Goal: Information Seeking & Learning: Compare options

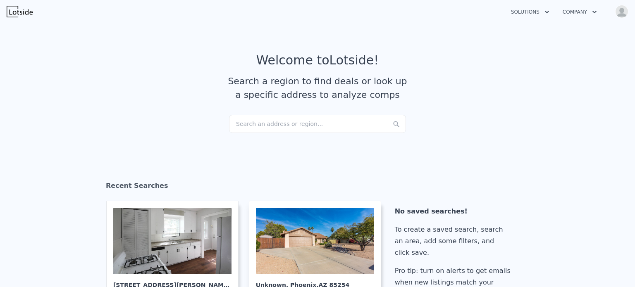
click at [261, 130] on div "Search an address or region..." at bounding box center [317, 124] width 177 height 18
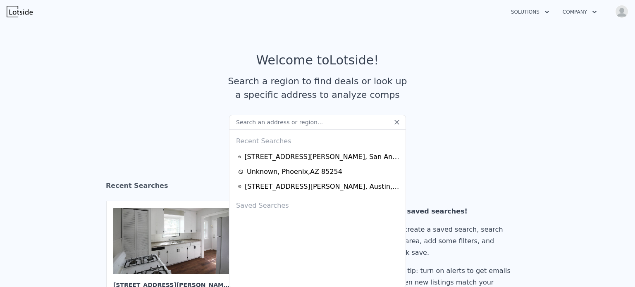
click at [622, 9] on img "button" at bounding box center [621, 11] width 13 height 13
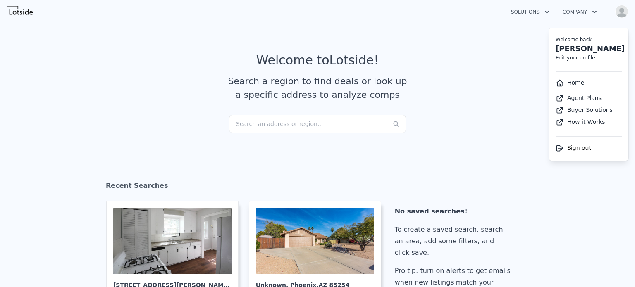
click at [311, 124] on div "Search an address or region..." at bounding box center [317, 124] width 177 height 18
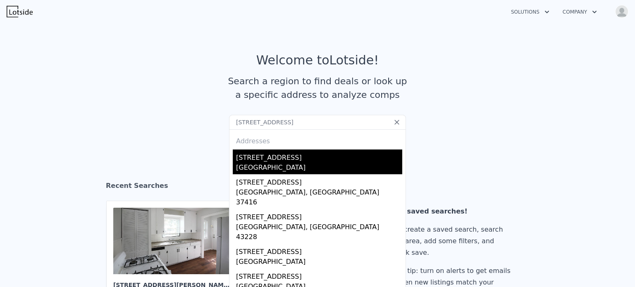
type input "[STREET_ADDRESS]"
click at [279, 155] on div "[STREET_ADDRESS]" at bounding box center [319, 156] width 166 height 13
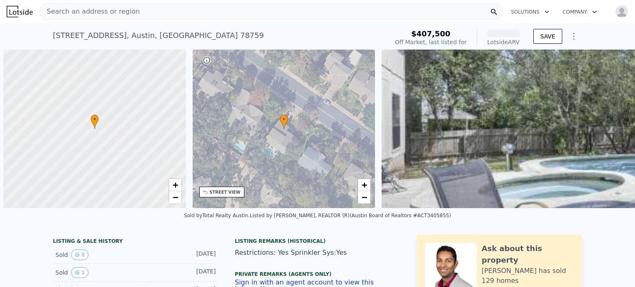
scroll to position [0, 3]
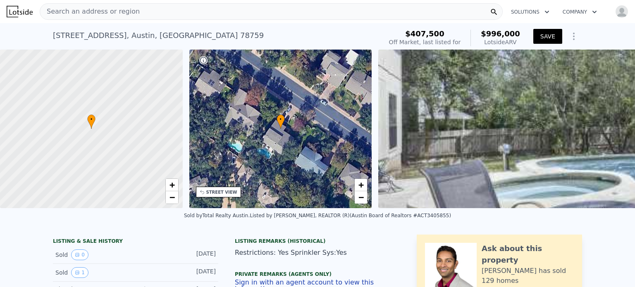
click at [548, 37] on button "SAVE" at bounding box center [547, 36] width 29 height 15
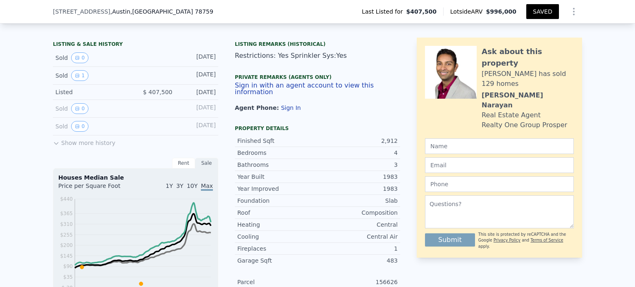
scroll to position [0, 0]
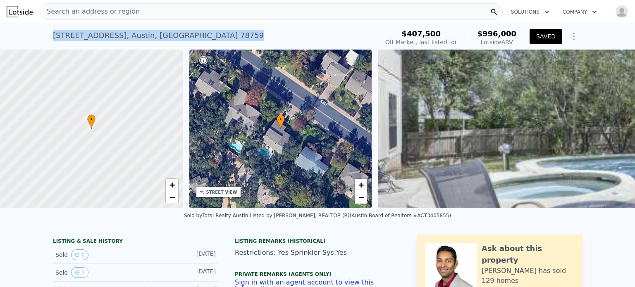
drag, startPoint x: 200, startPoint y: 44, endPoint x: 45, endPoint y: 38, distance: 155.1
click at [45, 38] on div "[STREET_ADDRESS] No sales on record (~ARV $996k ) $407,500 Off Market, last lis…" at bounding box center [317, 36] width 635 height 26
copy div "[STREET_ADDRESS]"
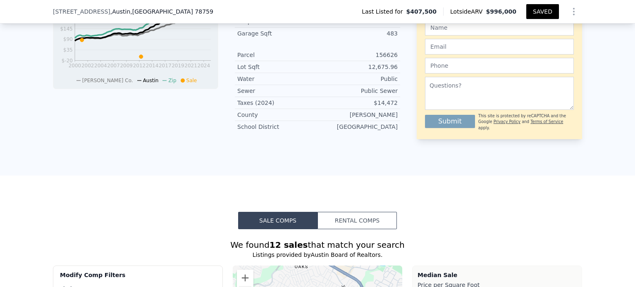
scroll to position [3, 0]
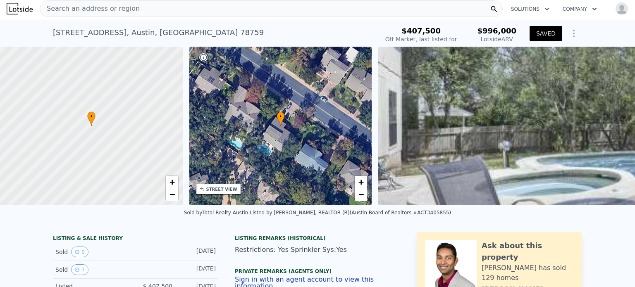
click at [572, 32] on icon "Show Options" at bounding box center [574, 34] width 10 height 10
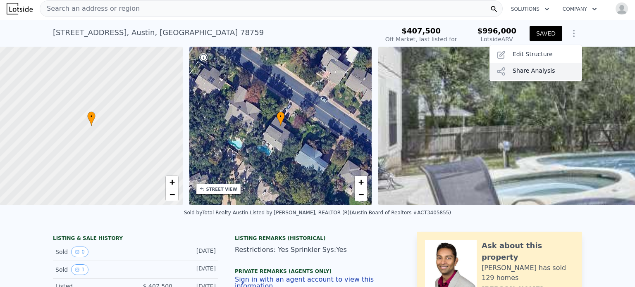
click at [539, 72] on div "Share Analysis" at bounding box center [535, 71] width 93 height 17
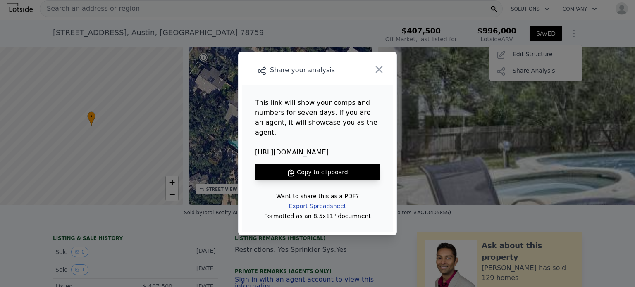
click at [325, 200] on div "Export Spreadsheet" at bounding box center [317, 206] width 70 height 15
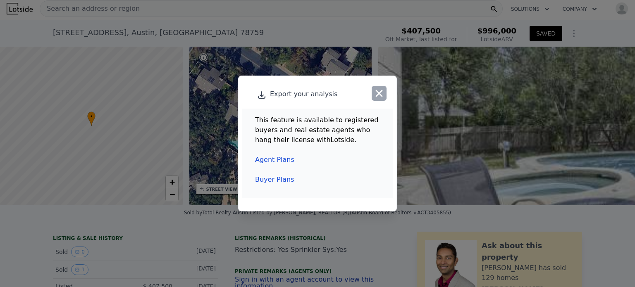
click at [380, 91] on icon "button" at bounding box center [379, 94] width 12 height 12
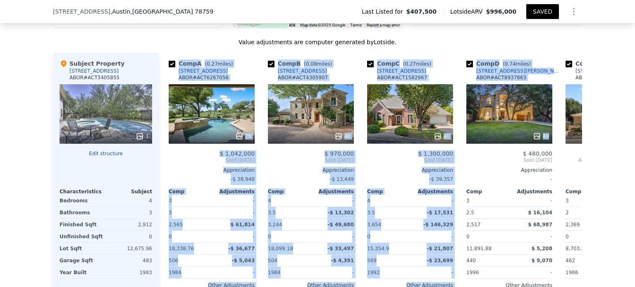
scroll to position [0, 787]
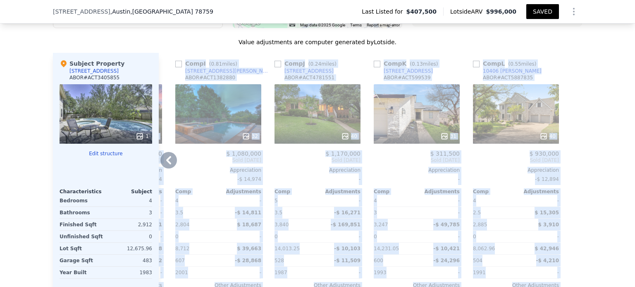
drag, startPoint x: 163, startPoint y: 71, endPoint x: 563, endPoint y: 135, distance: 404.7
click at [563, 135] on div "Comp A ( 0.27 miles) [STREET_ADDRESS][PERSON_NAME] # ACT6267056 28 $ 1,042,000 …" at bounding box center [370, 186] width 423 height 266
copy div "Lore I ( 9.00 dolor) 24881 Sitametco Ad ELIT # SED4929759 41 $ 5,532,215 Doei T…"
click at [613, 71] on div "We found 12 sales that match your search Listings provided by Austin Board of R…" at bounding box center [317, 96] width 635 height 474
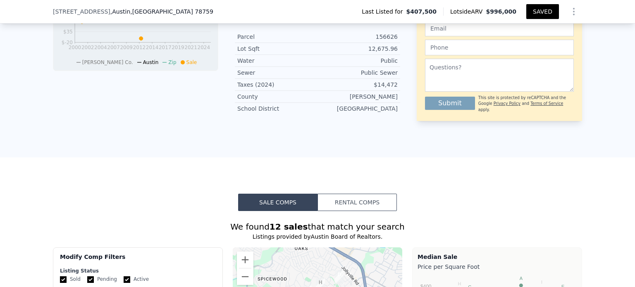
scroll to position [446, 0]
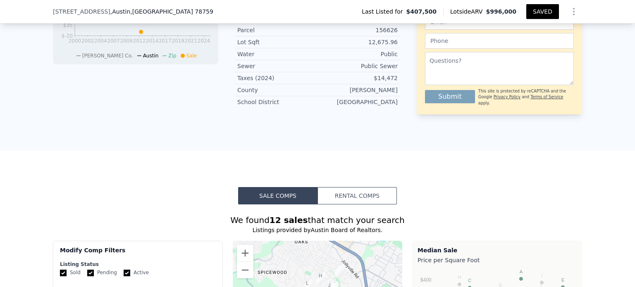
click at [372, 199] on button "Rental Comps" at bounding box center [356, 195] width 79 height 17
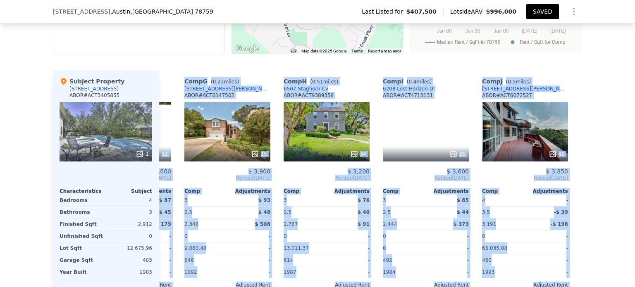
scroll to position [0, 588]
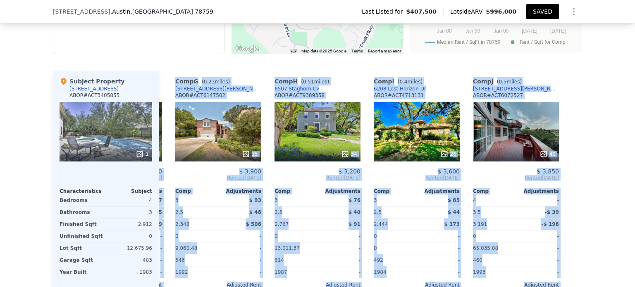
drag, startPoint x: 163, startPoint y: 83, endPoint x: 633, endPoint y: 172, distance: 478.6
click at [633, 172] on div "Search an address or region Solutions Company Open main menu Open user menu [ST…" at bounding box center [317, 143] width 635 height 287
copy div "Comp A ( 0.25 miles) [STREET_ADDRESS][PERSON_NAME] # ACT9030391 20 $ 3,900 Rent…"
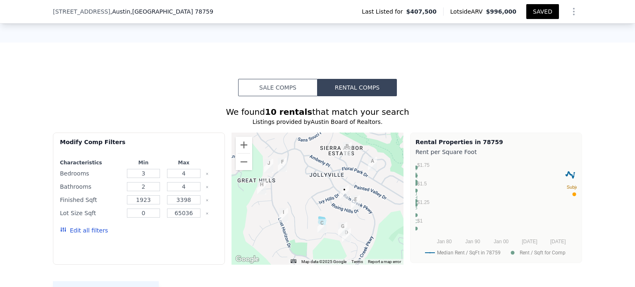
scroll to position [548, 0]
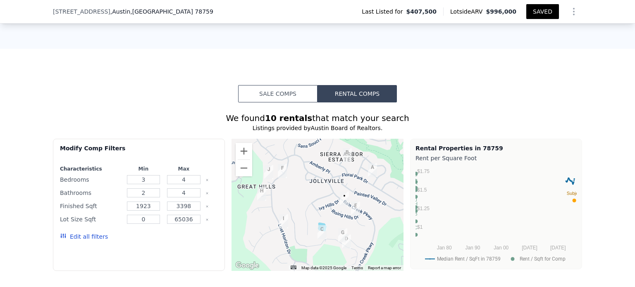
click at [279, 102] on button "Sale Comps" at bounding box center [277, 93] width 79 height 17
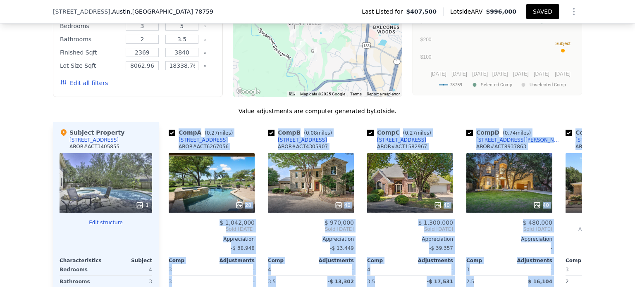
scroll to position [0, 787]
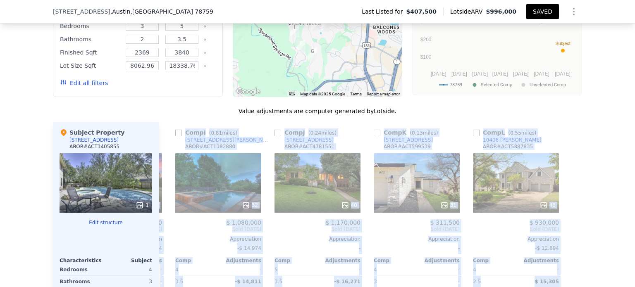
drag, startPoint x: 161, startPoint y: 137, endPoint x: 631, endPoint y: 260, distance: 486.6
click at [631, 260] on div "Search an address or region Solutions Company Open main menu Open user menu [ST…" at bounding box center [317, 143] width 635 height 287
copy div "Lore I ( 9.00 dolor) 24881 Sitametco Ad ELIT # SED4929759 41 $ 5,532,215 Doei T…"
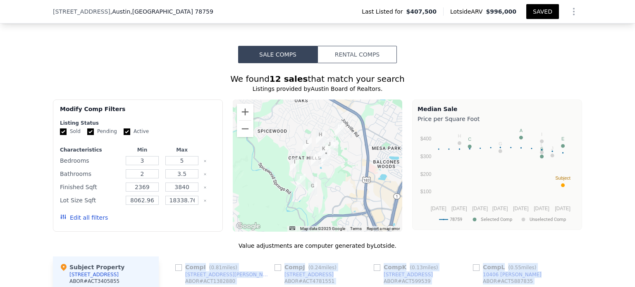
scroll to position [584, 0]
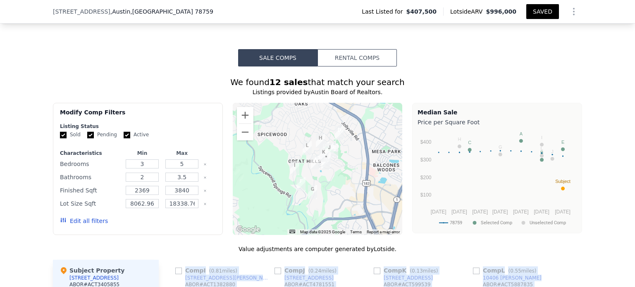
click at [371, 65] on button "Rental Comps" at bounding box center [356, 57] width 79 height 17
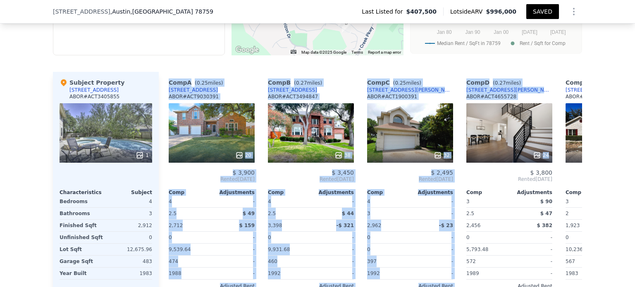
scroll to position [0, 588]
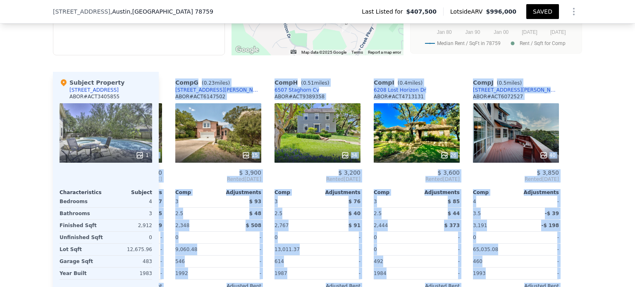
drag, startPoint x: 162, startPoint y: 86, endPoint x: 632, endPoint y: 186, distance: 480.8
click at [632, 186] on div "Search an address or region Solutions Company Open main menu Open user menu [ST…" at bounding box center [317, 143] width 635 height 287
copy div "Comp A ( 0.25 miles) [STREET_ADDRESS][PERSON_NAME] # ACT9030391 20 $ 3,900 Rent…"
